Goal: Find specific page/section: Find specific page/section

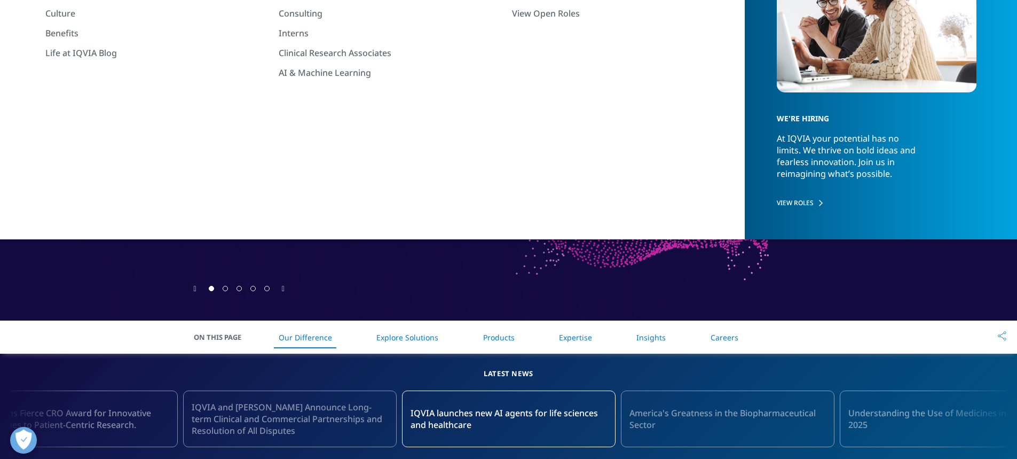
click at [504, 336] on link "Products" at bounding box center [498, 337] width 31 height 10
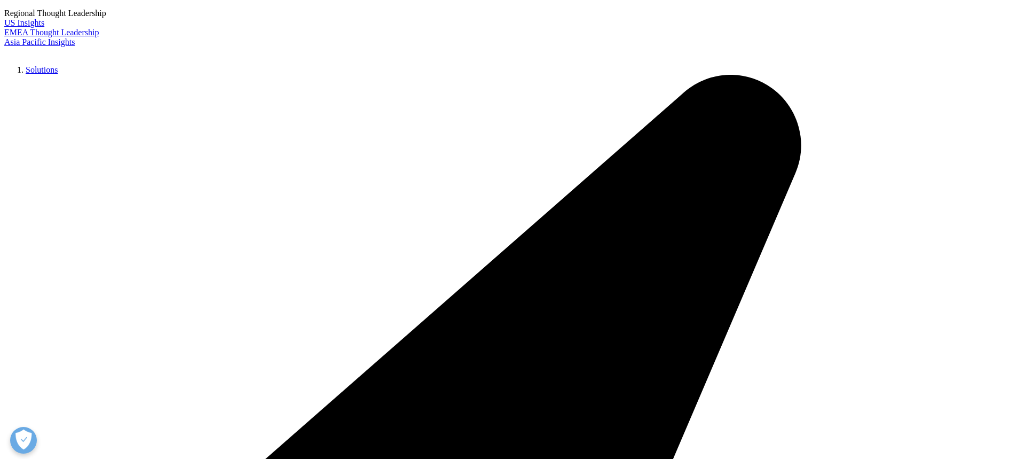
scroll to position [133, 0]
